Goal: Task Accomplishment & Management: Use online tool/utility

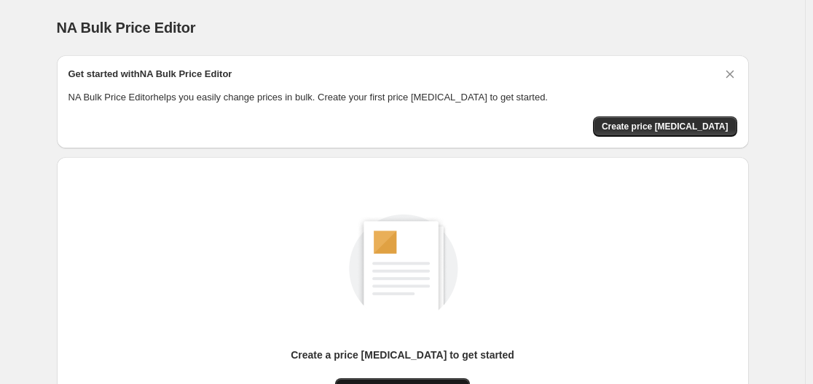
click at [414, 381] on button "New price change job" at bounding box center [402, 389] width 135 height 20
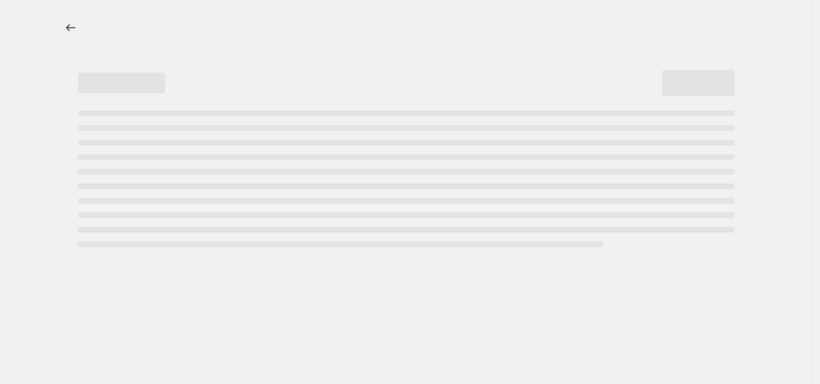
select select "percentage"
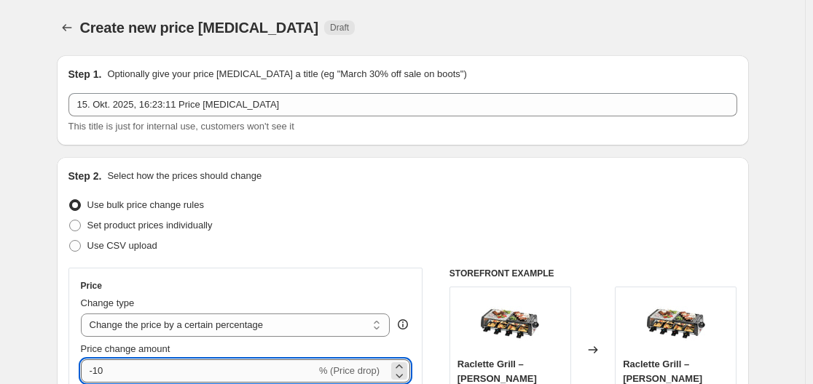
click at [197, 361] on input "-10" at bounding box center [198, 371] width 235 height 23
type input "-1"
type input "-30"
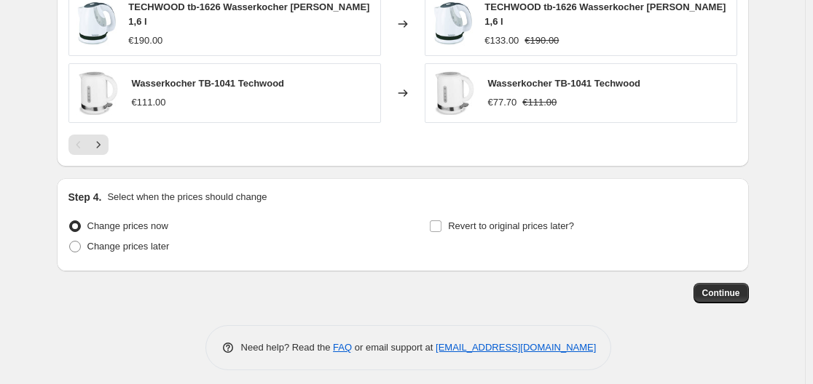
scroll to position [1081, 0]
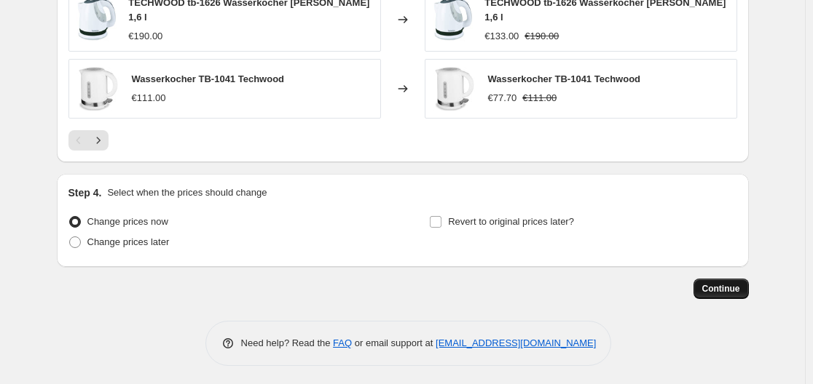
click at [727, 289] on span "Continue" at bounding box center [721, 289] width 38 height 12
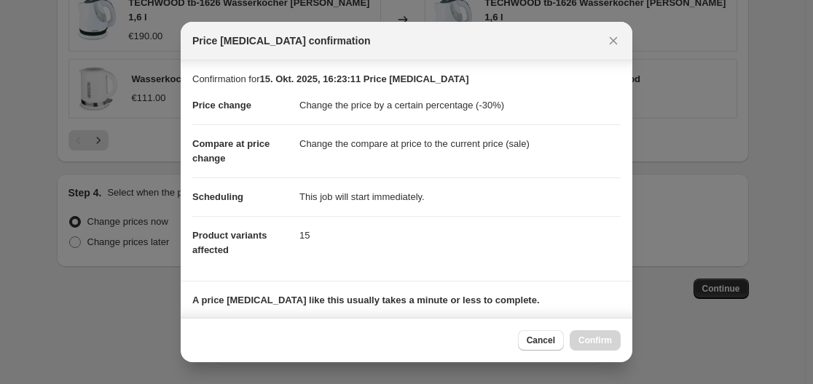
scroll to position [229, 0]
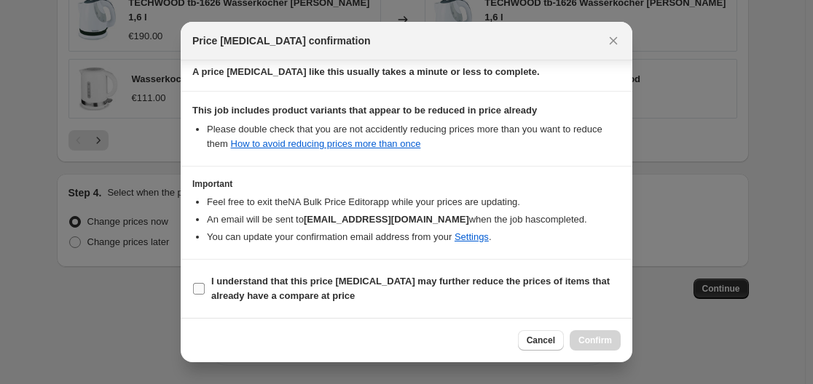
click at [384, 276] on b "I understand that this price change job may further reduce the prices of items …" at bounding box center [410, 288] width 398 height 25
click at [205, 283] on input "I understand that this price change job may further reduce the prices of items …" at bounding box center [199, 289] width 12 height 12
checkbox input "true"
click at [600, 347] on button "Confirm" at bounding box center [594, 341] width 51 height 20
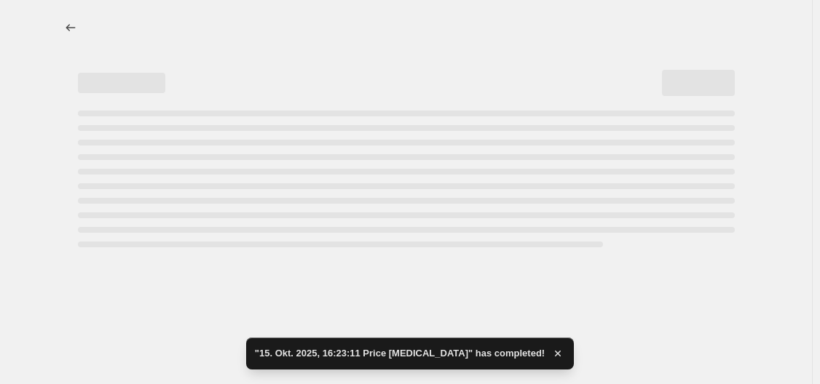
select select "percentage"
